Goal: Navigation & Orientation: Find specific page/section

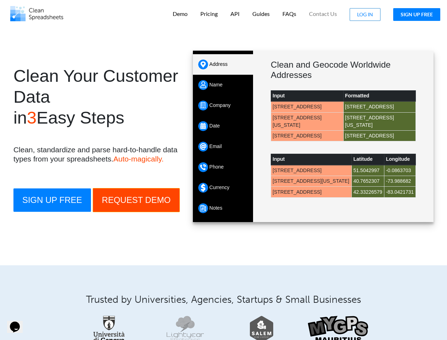
click at [37, 13] on img at bounding box center [36, 13] width 53 height 15
click at [180, 14] on p "Demo" at bounding box center [180, 13] width 15 height 7
click at [209, 14] on p "Pricing" at bounding box center [208, 13] width 17 height 7
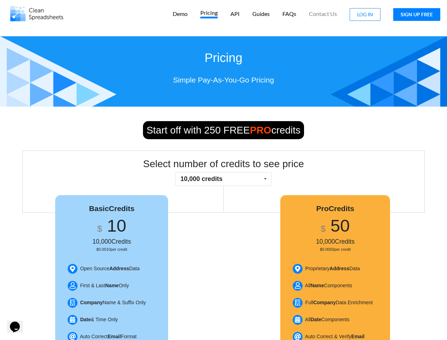
click at [235, 14] on p "API" at bounding box center [234, 13] width 9 height 7
click at [261, 14] on p "Guides" at bounding box center [260, 13] width 17 height 7
click at [290, 14] on p "FAQs" at bounding box center [290, 13] width 14 height 7
click at [323, 14] on span "Contact Us" at bounding box center [323, 14] width 28 height 6
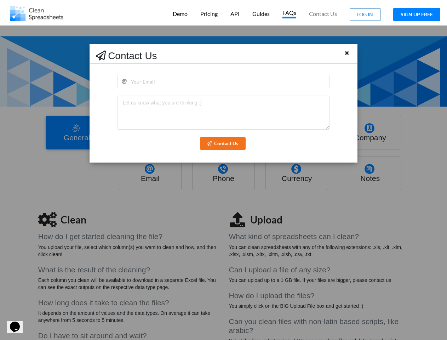
click at [365, 15] on span "LOG IN" at bounding box center [365, 14] width 16 height 6
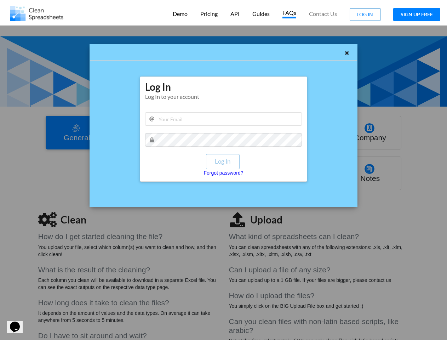
click at [417, 15] on button "SIGN UP FREE" at bounding box center [416, 14] width 47 height 13
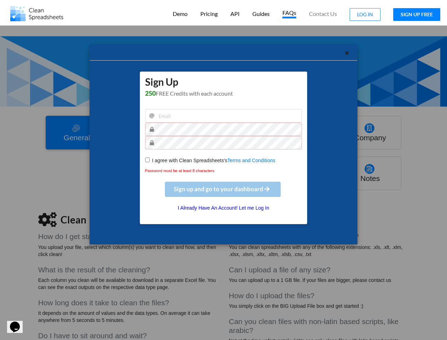
click at [52, 200] on div "Sign Up 250 FREE Credits with each account I agree with Clean Spreadsheets's Te…" at bounding box center [223, 170] width 447 height 340
